Goal: Task Accomplishment & Management: Use online tool/utility

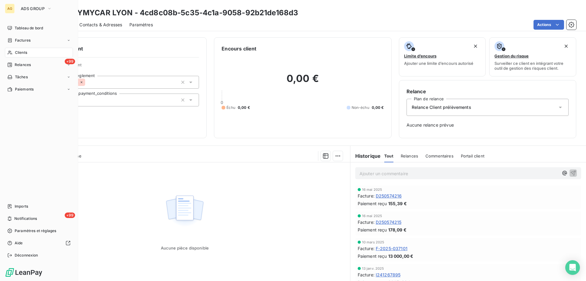
click at [18, 52] on span "Clients" at bounding box center [21, 52] width 12 height 5
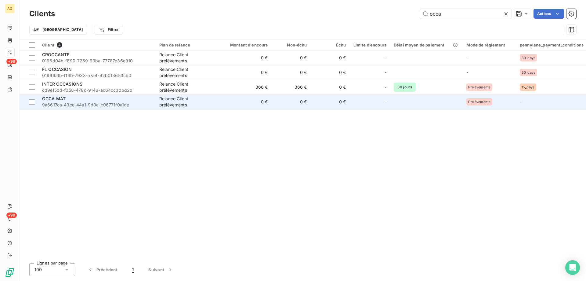
type input "occa"
click at [94, 104] on span "9a6617ca-43ce-44a1-9d0a-c06771f0a1de" at bounding box center [97, 105] width 110 height 6
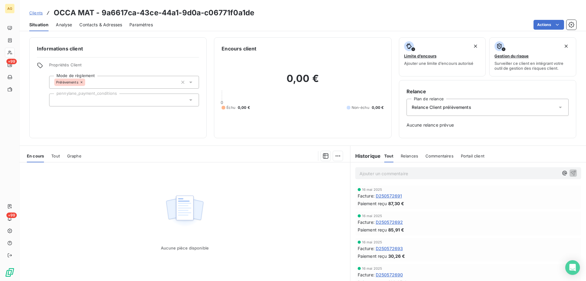
click at [51, 153] on div "En cours Tout Graphe" at bounding box center [185, 155] width 331 height 13
click at [56, 157] on span "Tout" at bounding box center [55, 155] width 9 height 5
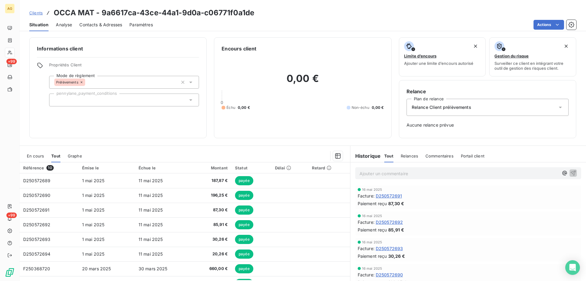
click at [559, 16] on div "Clients OCCA MAT - 9a6617ca-43ce-44a1-9d0a-c06771f0a1de" at bounding box center [303, 12] width 567 height 11
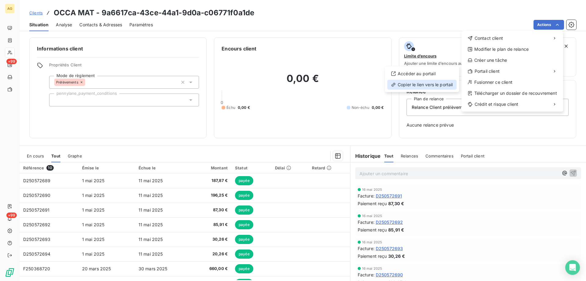
click at [420, 87] on div "Copier le lien vers le portail" at bounding box center [422, 85] width 69 height 10
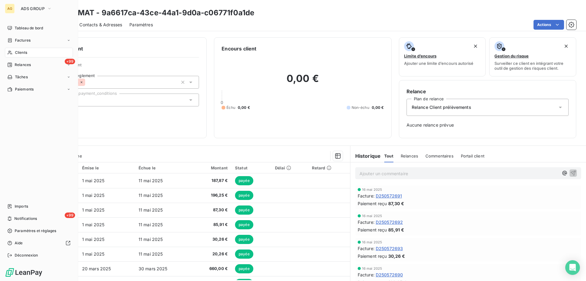
click at [28, 53] on div "Clients" at bounding box center [39, 53] width 68 height 10
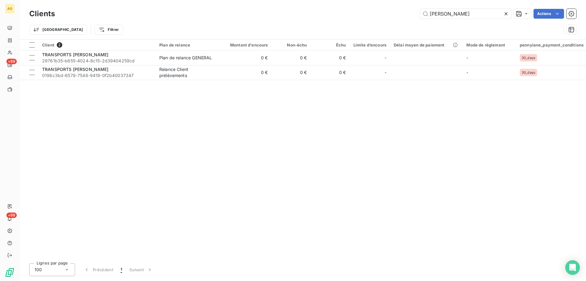
drag, startPoint x: 426, startPoint y: 18, endPoint x: 363, endPoint y: 22, distance: 63.4
click at [368, 22] on div "Clients [PERSON_NAME] Actions Trier Filtrer" at bounding box center [302, 23] width 547 height 32
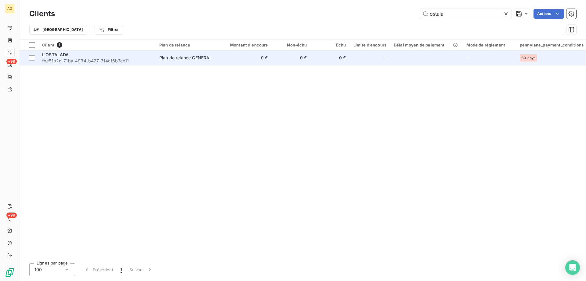
type input "ostala"
click at [83, 59] on span "fbe51b2d-71ba-4934-b427-714c16b7ee11" at bounding box center [97, 61] width 110 height 6
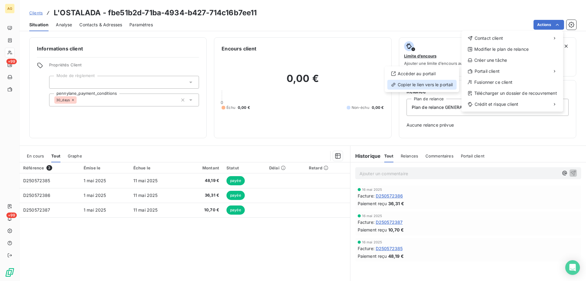
click at [416, 85] on div "Copier le lien vers le portail" at bounding box center [422, 85] width 69 height 10
